Goal: Task Accomplishment & Management: Manage account settings

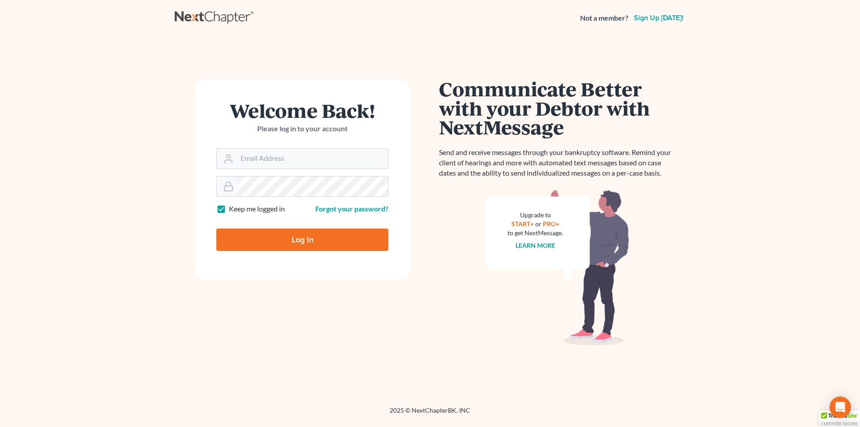
type input "SEAN@HARNAGELAW.COM"
click at [297, 193] on input "Log In" at bounding box center [302, 239] width 172 height 22
type input "Thinking..."
